Goal: Information Seeking & Learning: Check status

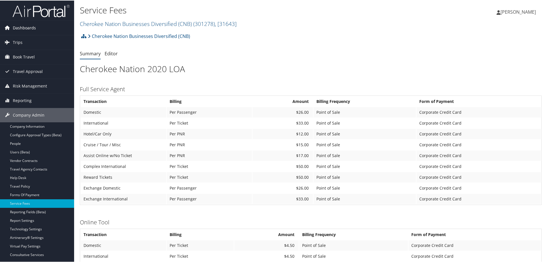
click at [33, 31] on span "Dashboards" at bounding box center [24, 27] width 23 height 14
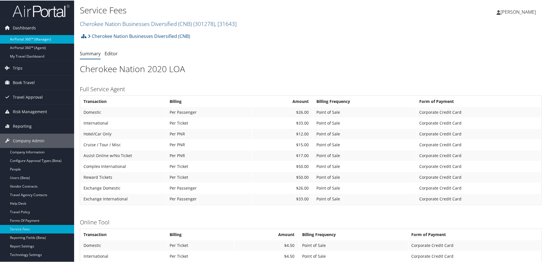
click at [32, 41] on link "AirPortal 360™ (Manager)" at bounding box center [37, 39] width 74 height 9
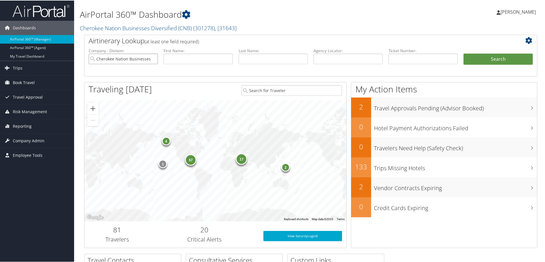
click at [151, 58] on input "Cherokee Nation Businesses Diversified (CNB)" at bounding box center [123, 58] width 69 height 11
click at [329, 58] on input "text" at bounding box center [348, 58] width 69 height 11
paste input "D721VN"
type input "D721VN"
click at [490, 59] on button "Search" at bounding box center [498, 58] width 69 height 11
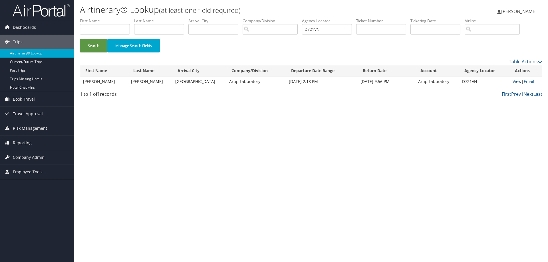
click at [513, 81] on link "View" at bounding box center [516, 81] width 9 height 5
click at [23, 141] on span "Reporting" at bounding box center [22, 143] width 19 height 14
click at [30, 155] on link "Unused Tickets" at bounding box center [37, 154] width 74 height 9
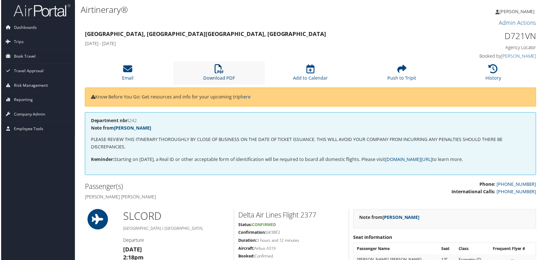
click at [224, 77] on link "Download PDF" at bounding box center [219, 75] width 32 height 14
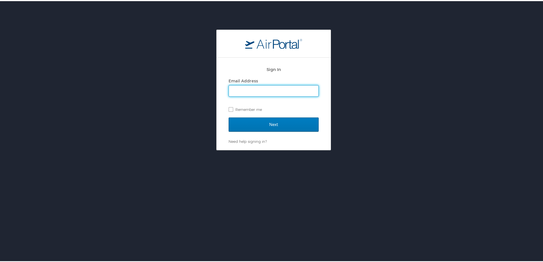
type input "marissa.ellis@cbtravel.com"
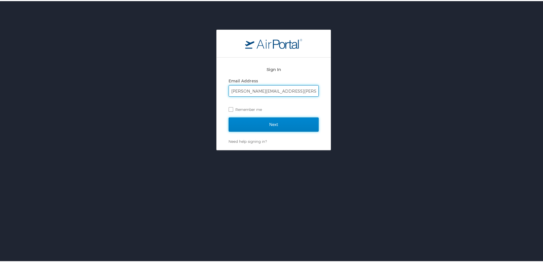
click at [275, 123] on input "Next" at bounding box center [274, 123] width 90 height 14
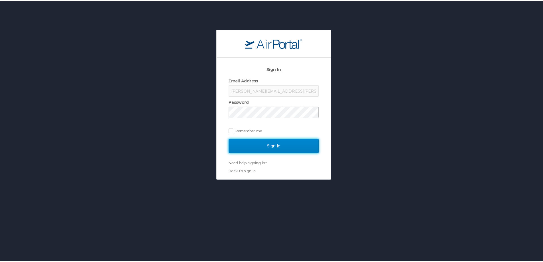
click at [239, 145] on input "Sign In" at bounding box center [274, 145] width 90 height 14
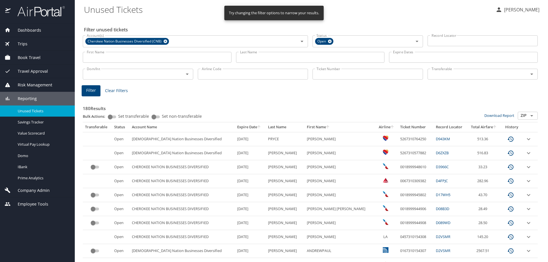
click at [300, 54] on input "Last Name" at bounding box center [310, 57] width 149 height 11
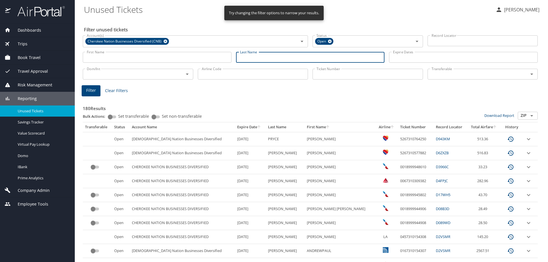
paste input "Marchessault"
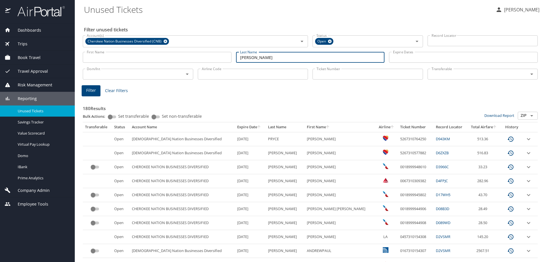
type input "Marchessault"
click at [94, 93] on span "Filter" at bounding box center [91, 90] width 10 height 7
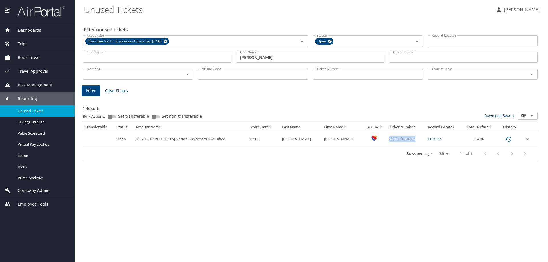
drag, startPoint x: 404, startPoint y: 138, endPoint x: 376, endPoint y: 140, distance: 28.9
click at [387, 140] on td "5267231051387" at bounding box center [406, 139] width 39 height 14
copy td "5267231051387"
